Goal: Information Seeking & Learning: Learn about a topic

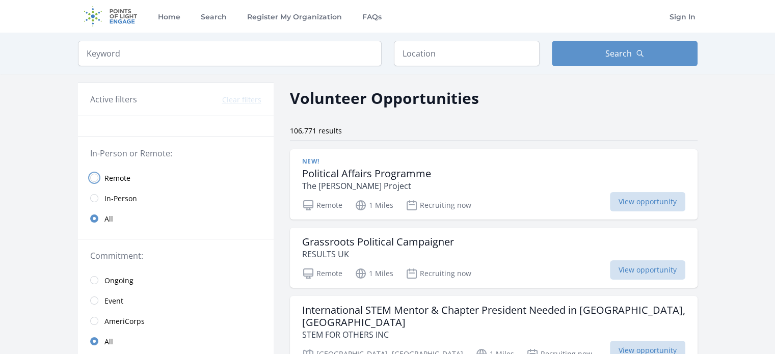
click at [95, 175] on input "radio" at bounding box center [94, 178] width 8 height 8
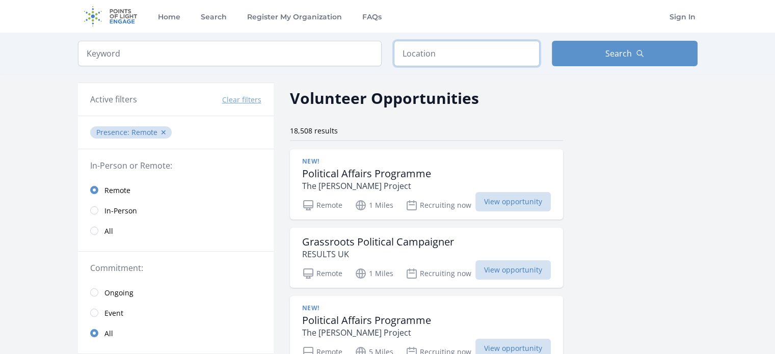
click at [405, 54] on input "text" at bounding box center [467, 53] width 146 height 25
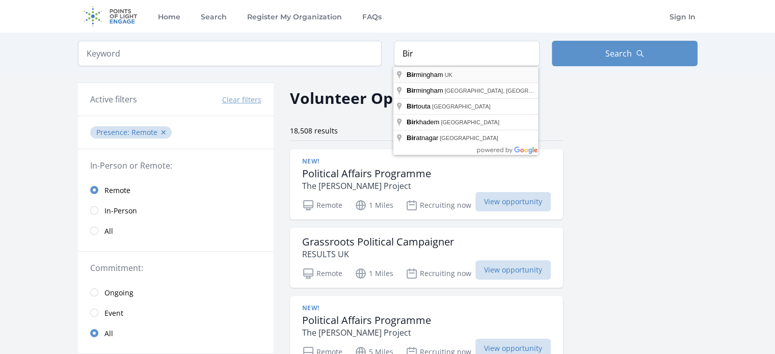
type input "Birmingham, UK"
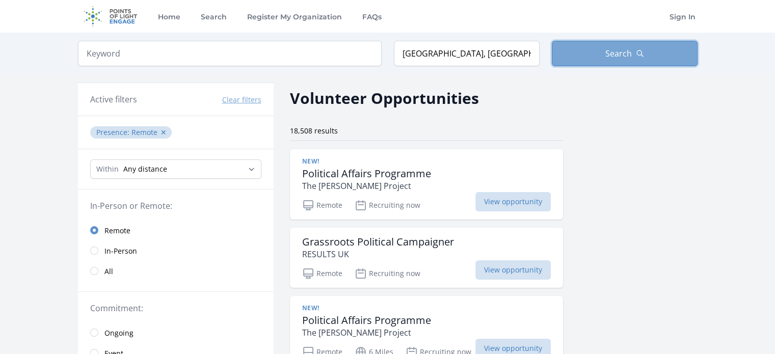
click at [575, 60] on button "Search" at bounding box center [625, 53] width 146 height 25
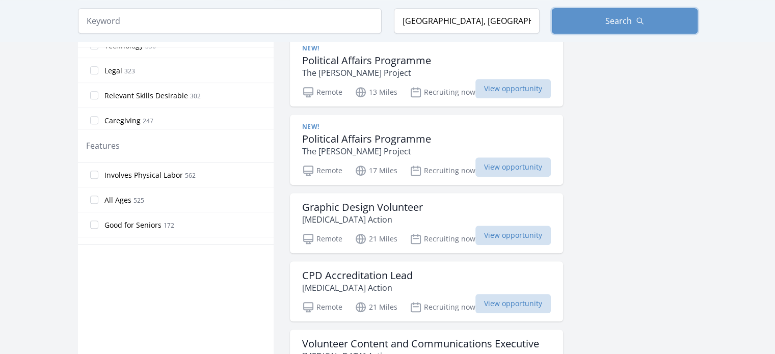
scroll to position [428, 0]
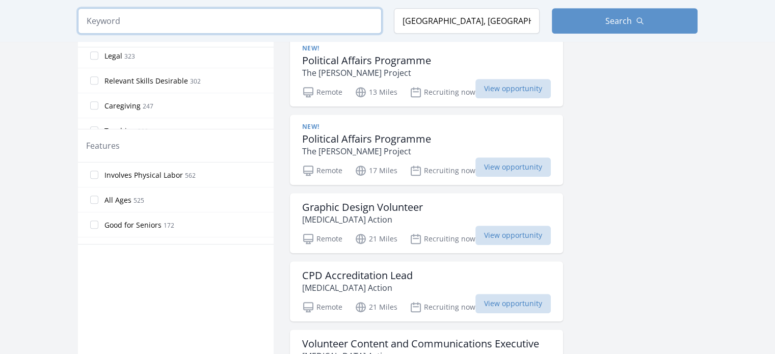
click at [324, 21] on input "search" at bounding box center [230, 20] width 304 height 25
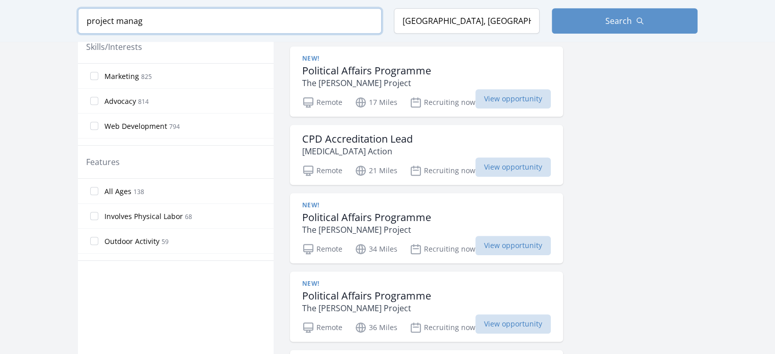
scroll to position [511, 0]
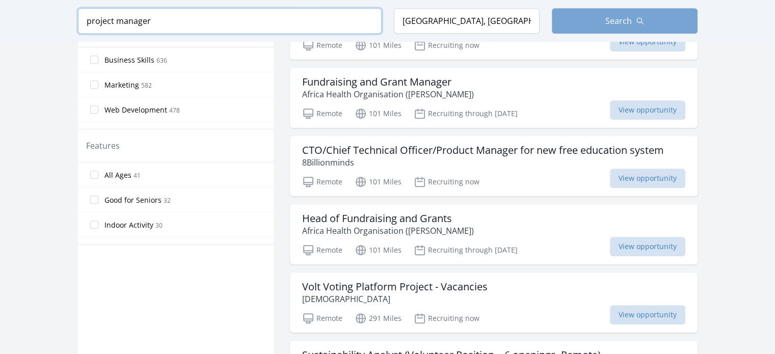
type input "project manager"
click at [615, 16] on span "Search" at bounding box center [618, 21] width 26 height 12
click at [621, 18] on span "Search" at bounding box center [618, 21] width 26 height 12
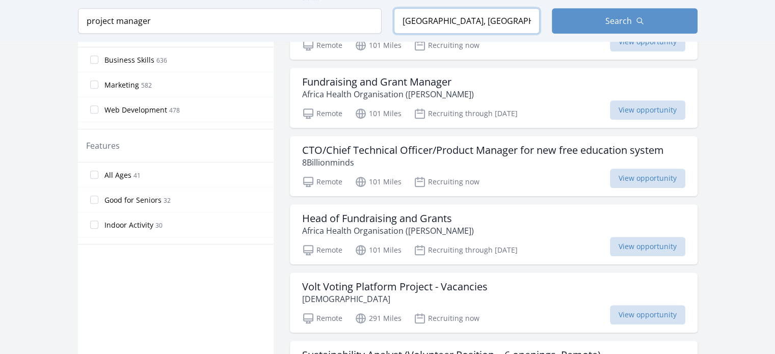
click at [489, 20] on input "Birmingham, UK" at bounding box center [467, 20] width 146 height 25
type input "[STREET_ADDRESS]"
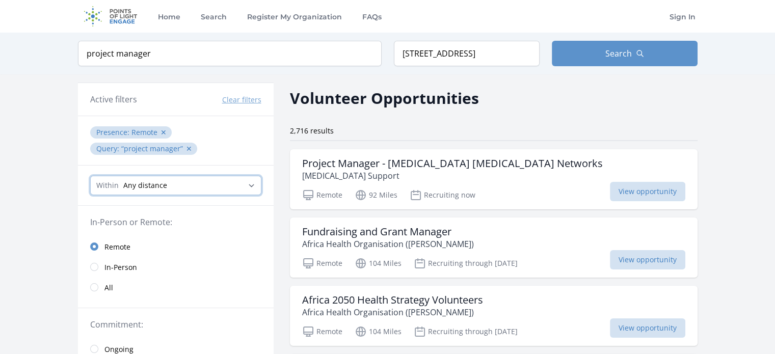
click at [251, 184] on select "Any distance , 5 Miles , 20 Miles , 50 Miles , 100 Miles" at bounding box center [175, 185] width 171 height 19
select select "8046"
click at [90, 176] on select "Any distance , 5 Miles , 20 Miles , 50 Miles , 100 Miles" at bounding box center [175, 185] width 171 height 19
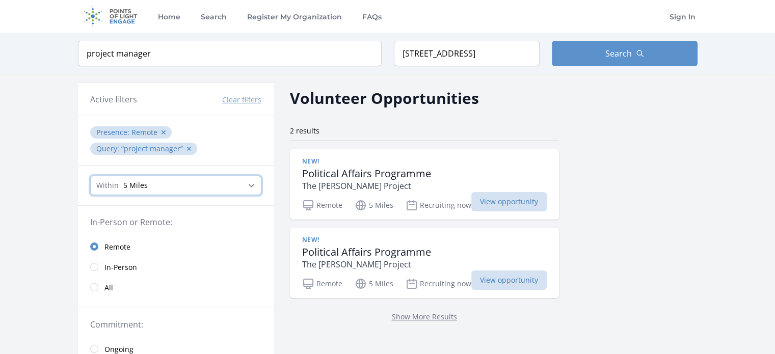
click at [249, 185] on select "Any distance , 5 Miles , 20 Miles , 50 Miles , 100 Miles" at bounding box center [175, 185] width 171 height 19
select select "32186"
click at [90, 176] on select "Any distance , 5 Miles , 20 Miles , 50 Miles , 100 Miles" at bounding box center [175, 185] width 171 height 19
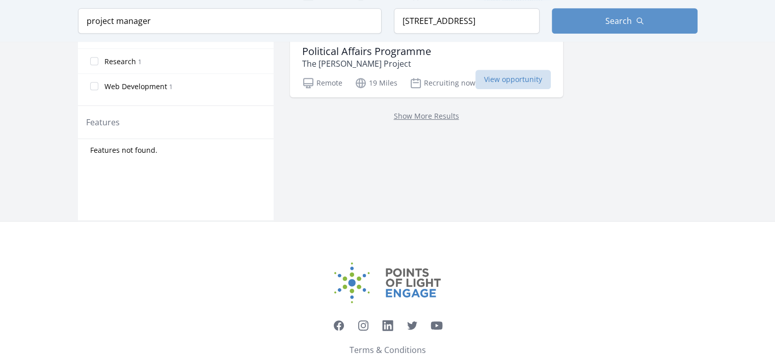
scroll to position [515, 0]
click at [411, 111] on link "Show More Results" at bounding box center [426, 116] width 65 height 10
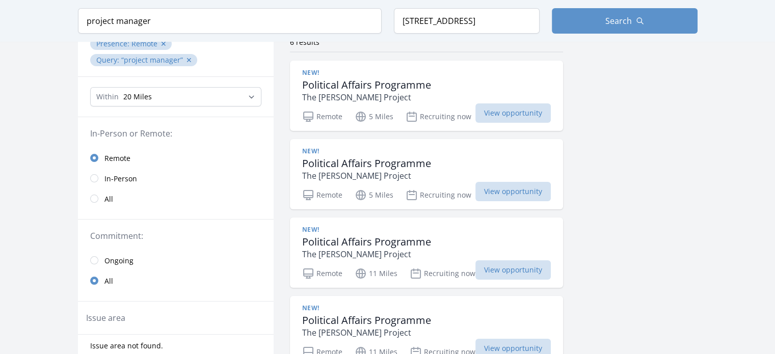
scroll to position [87, 0]
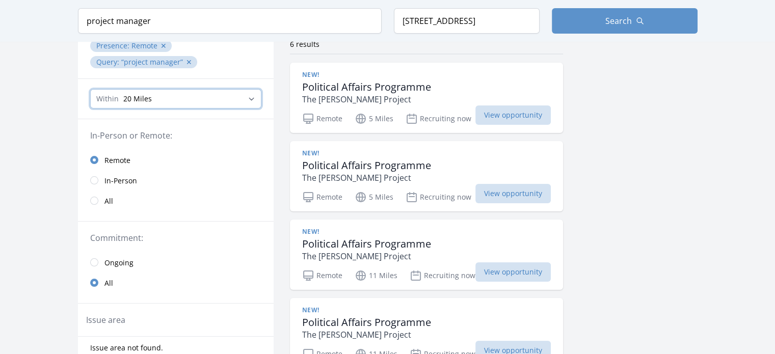
click at [252, 101] on select "Any distance , 5 Miles , 20 Miles , 50 Miles , 100 Miles" at bounding box center [175, 98] width 171 height 19
click at [90, 89] on select "Any distance , 5 Miles , 20 Miles , 50 Miles , 100 Miles" at bounding box center [175, 98] width 171 height 19
click at [233, 23] on input "project manager" at bounding box center [230, 20] width 304 height 25
type input "p"
type input "Data Analyst"
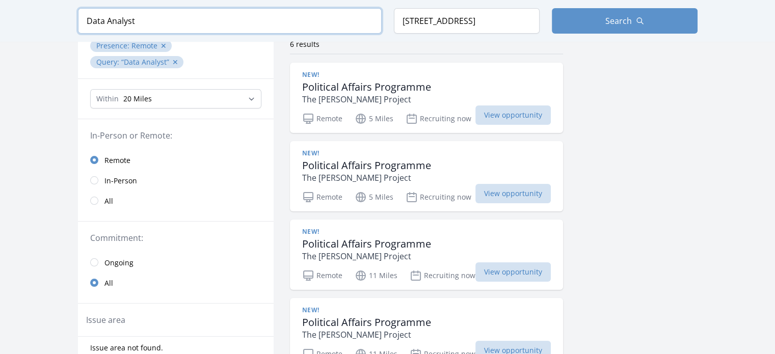
click button "submit" at bounding box center [0, 0] width 0 height 0
click at [621, 21] on span "Search" at bounding box center [618, 21] width 26 height 12
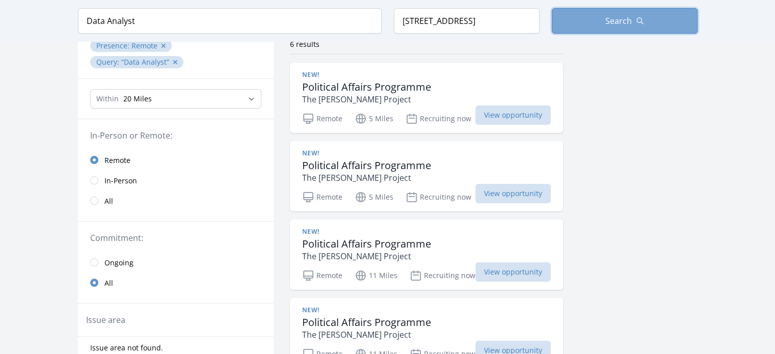
click at [621, 21] on span "Search" at bounding box center [618, 21] width 26 height 12
click at [636, 18] on icon "button" at bounding box center [640, 21] width 8 height 8
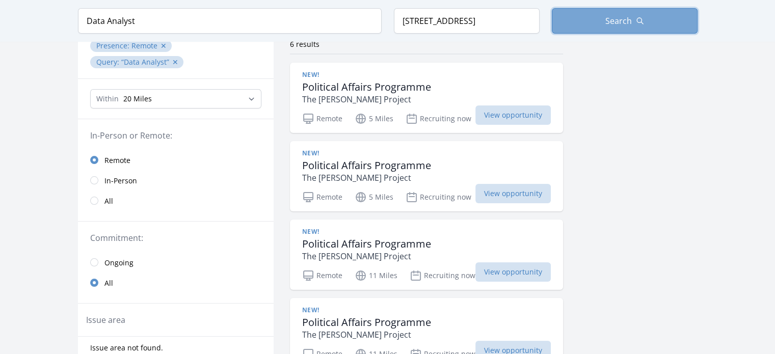
click at [636, 18] on icon "button" at bounding box center [640, 21] width 8 height 8
click at [613, 24] on span "Search" at bounding box center [618, 21] width 26 height 12
click at [628, 18] on span "Search" at bounding box center [618, 21] width 26 height 12
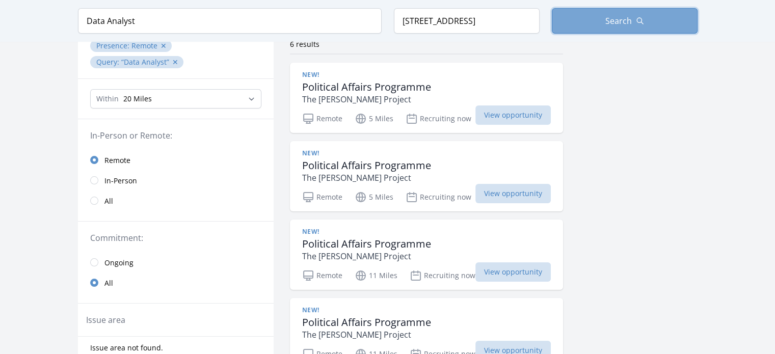
click at [628, 18] on span "Search" at bounding box center [618, 21] width 26 height 12
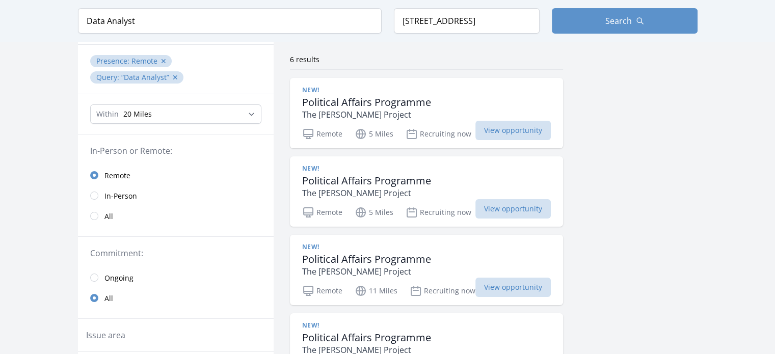
scroll to position [71, 0]
click at [97, 217] on input "radio" at bounding box center [94, 216] width 8 height 8
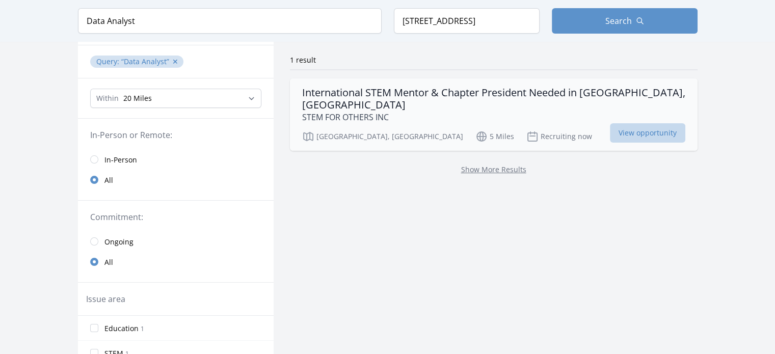
click at [617, 124] on span "View opportunity" at bounding box center [647, 132] width 75 height 19
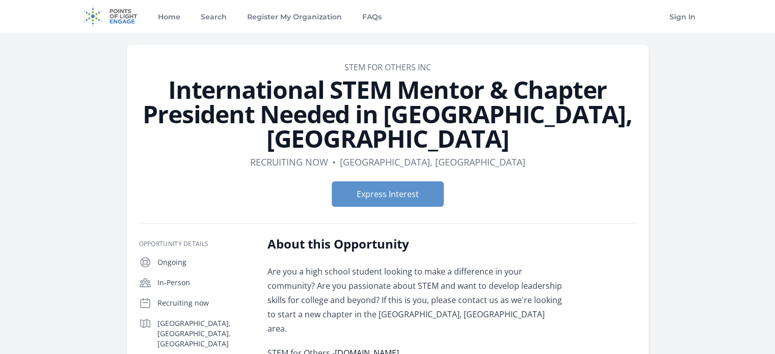
scroll to position [2, 0]
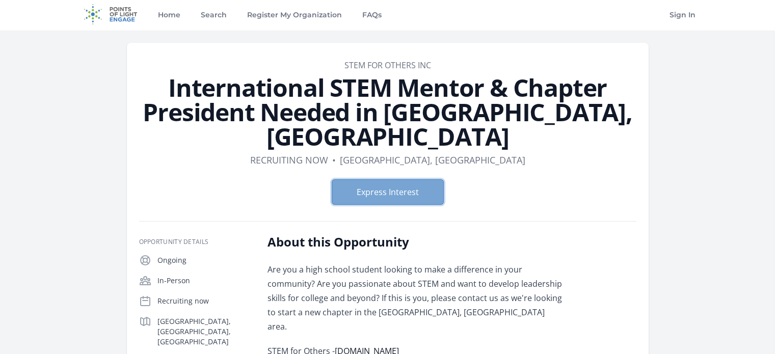
click at [435, 179] on button "Express Interest" at bounding box center [388, 191] width 112 height 25
